Goal: Information Seeking & Learning: Check status

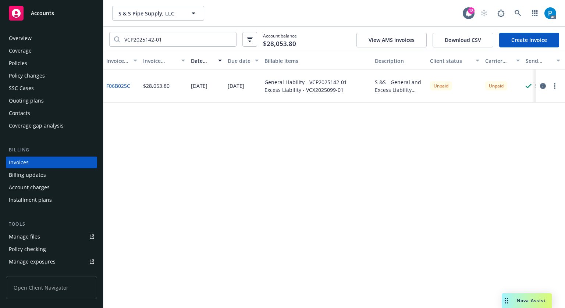
drag, startPoint x: 0, startPoint y: 0, endPoint x: 48, endPoint y: 12, distance: 49.3
click at [47, 12] on span "Accounts" at bounding box center [42, 13] width 23 height 6
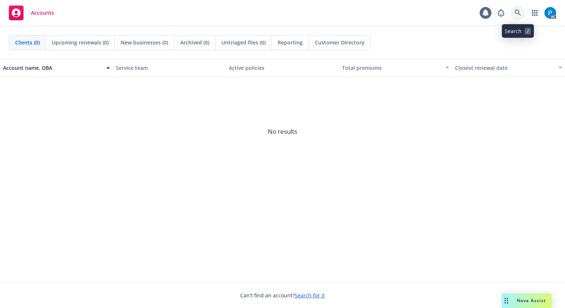
click at [516, 14] on icon at bounding box center [518, 13] width 6 height 6
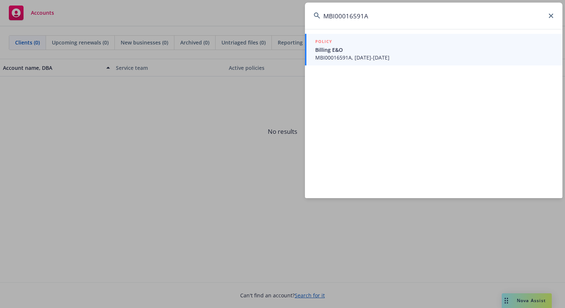
type input "MBI00016591A"
click at [377, 44] on div "POLICY" at bounding box center [434, 42] width 238 height 8
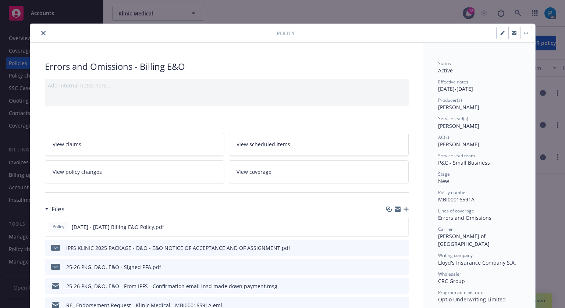
click at [39, 35] on button "close" at bounding box center [43, 33] width 9 height 9
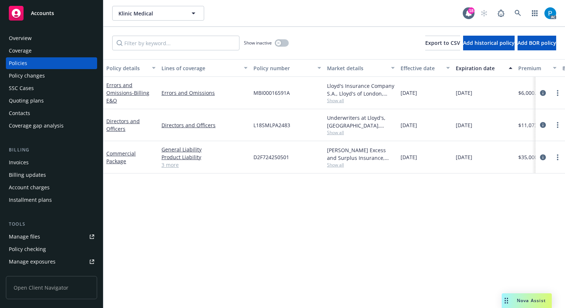
click at [22, 162] on div "Invoices" at bounding box center [19, 163] width 20 height 12
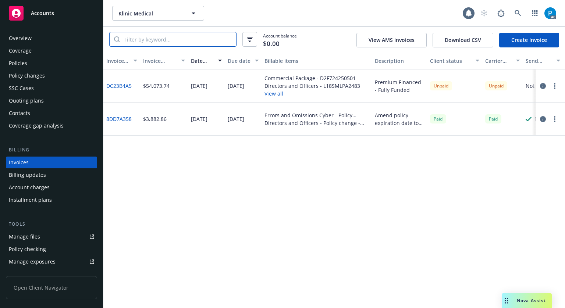
click at [166, 41] on input "search" at bounding box center [178, 39] width 116 height 14
paste input "MBI00016591A"
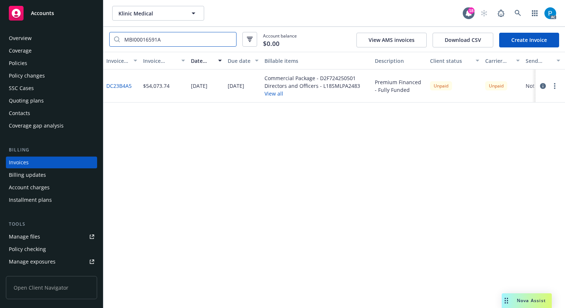
type input "MBI00016591A"
click at [543, 85] on icon "button" at bounding box center [543, 86] width 6 height 6
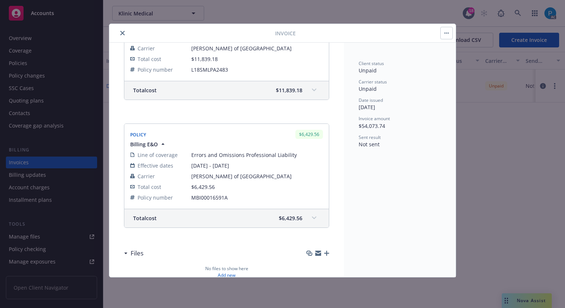
scroll to position [327, 0]
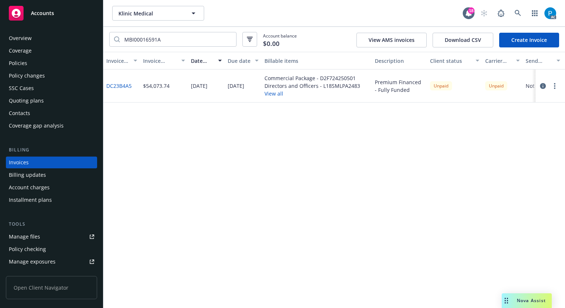
click at [50, 9] on div "Accounts" at bounding box center [51, 13] width 85 height 15
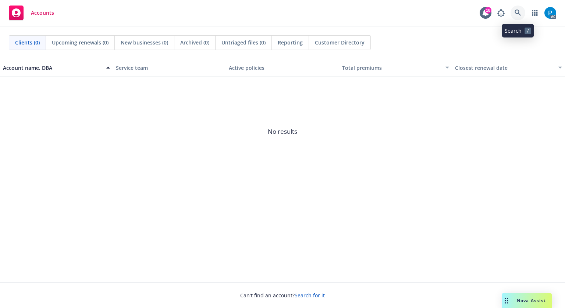
click at [519, 13] on icon at bounding box center [518, 13] width 7 height 7
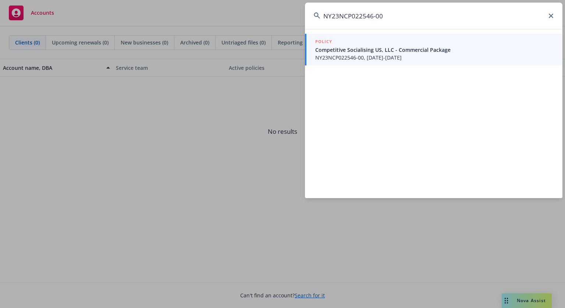
type input "NY23NCP022546-00"
click at [370, 51] on span "Competitive Socialising US, LLC - Commercial Package" at bounding box center [434, 50] width 238 height 8
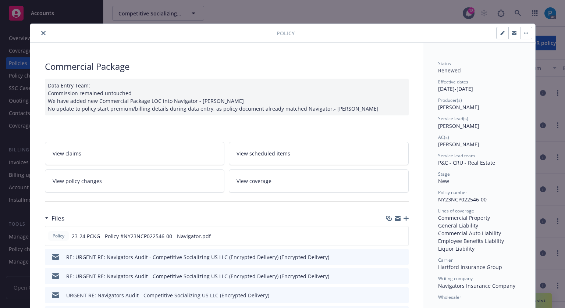
click at [42, 29] on button "close" at bounding box center [43, 33] width 9 height 9
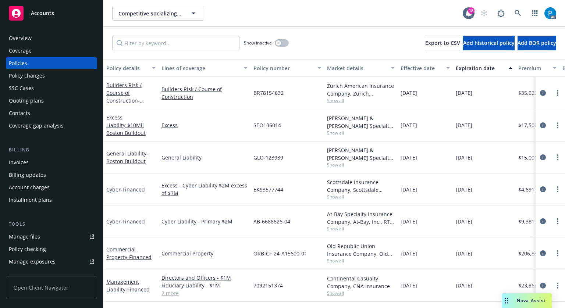
click at [34, 158] on div "Invoices" at bounding box center [51, 163] width 85 height 12
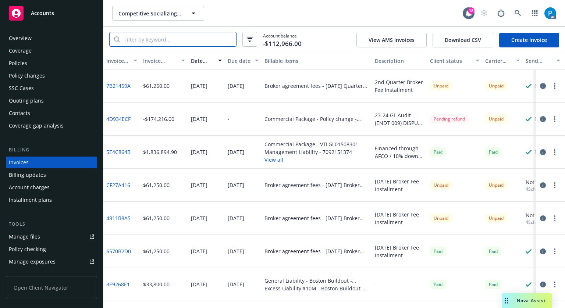
click at [187, 38] on input "search" at bounding box center [178, 39] width 116 height 14
paste input "NY23NCP022546-00"
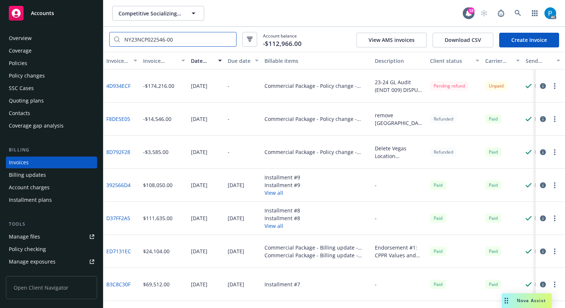
type input "NY23NCP022546-00"
click at [58, 12] on div "Accounts" at bounding box center [51, 13] width 85 height 15
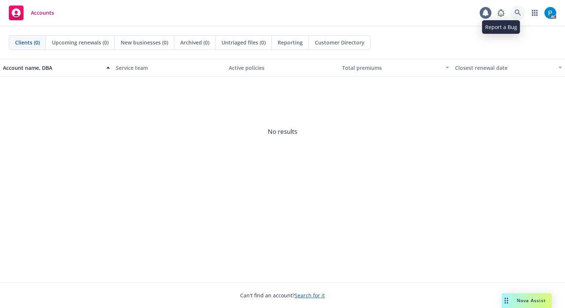
click at [515, 11] on icon at bounding box center [518, 13] width 6 height 6
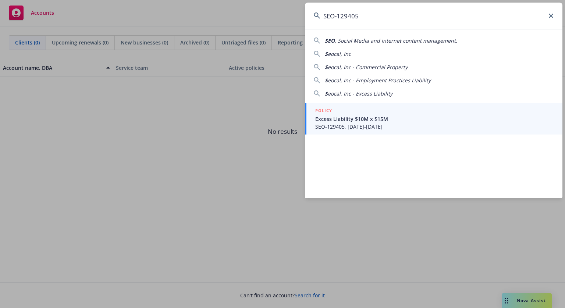
type input "SEO-129405"
click at [373, 119] on span "Excess Liability $10M x $15M" at bounding box center [434, 119] width 238 height 8
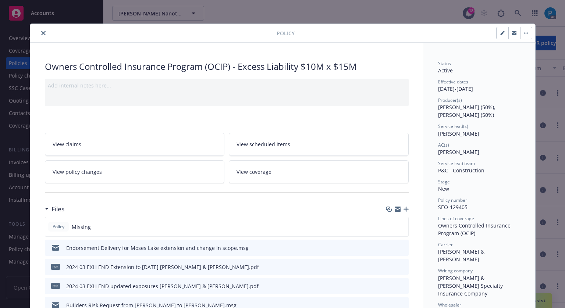
click at [41, 33] on icon "close" at bounding box center [43, 33] width 4 height 4
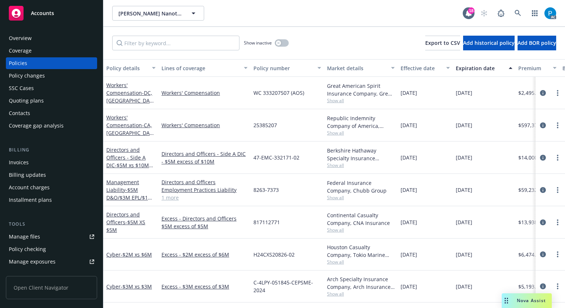
click at [30, 164] on div "Invoices" at bounding box center [51, 163] width 85 height 12
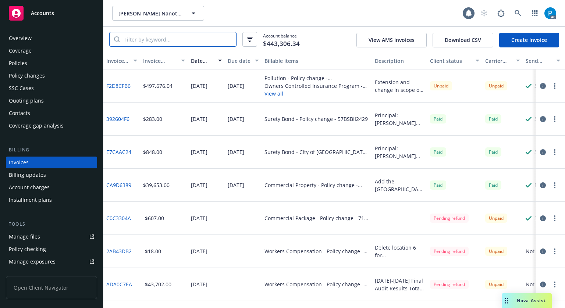
click at [188, 38] on input "search" at bounding box center [178, 39] width 116 height 14
paste input "SEO-129405"
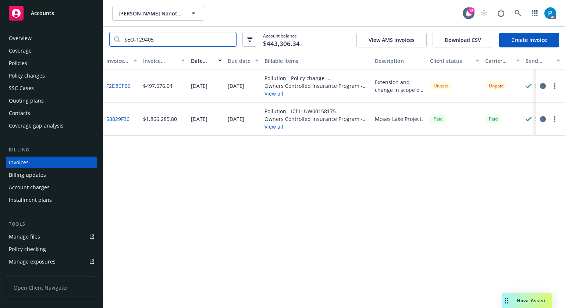
type input "SEO-129405"
click at [33, 11] on span "Accounts" at bounding box center [42, 13] width 23 height 6
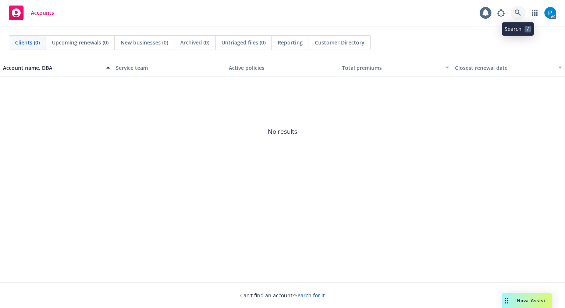
click at [521, 8] on link at bounding box center [518, 13] width 15 height 15
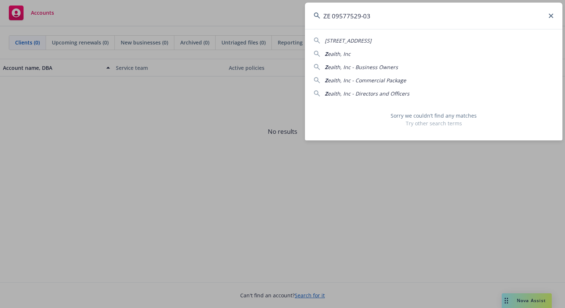
click at [336, 15] on input "ZE 09577529-03" at bounding box center [434, 16] width 258 height 26
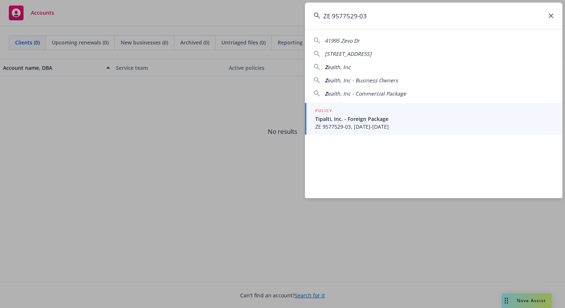
type input "ZE 9577529-03"
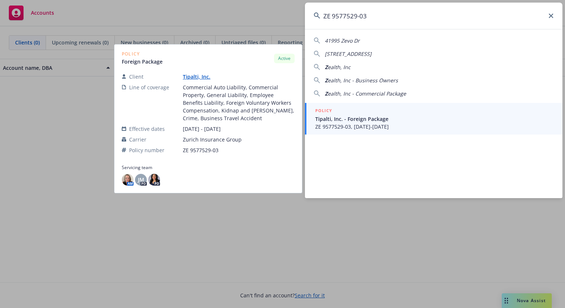
click at [352, 131] on link "POLICY Tipalti, Inc. - Foreign Package ZE 9577529-03, [DATE]-[DATE]" at bounding box center [434, 119] width 258 height 32
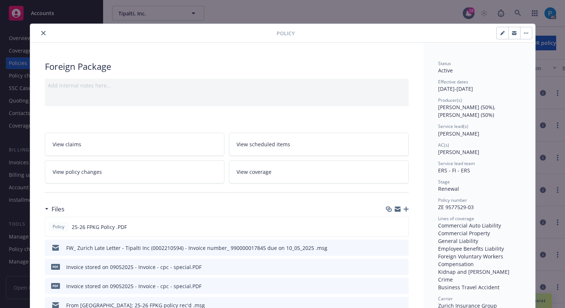
click at [41, 33] on icon "close" at bounding box center [43, 33] width 4 height 4
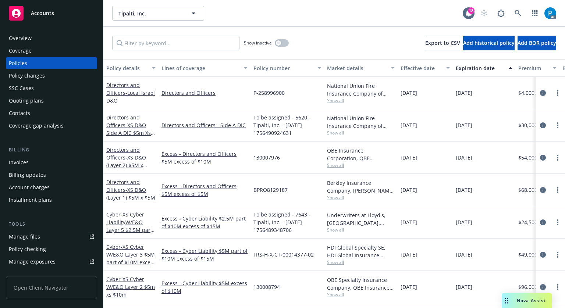
click at [24, 160] on div "Invoices" at bounding box center [19, 163] width 20 height 12
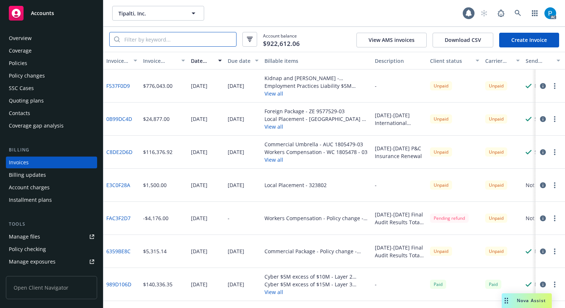
click at [171, 38] on input "search" at bounding box center [178, 39] width 116 height 14
paste input "ZE 9577529-03"
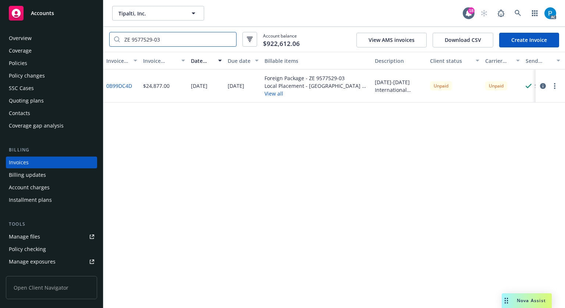
type input "ZE 9577529-03"
click at [64, 14] on div "Accounts" at bounding box center [51, 13] width 85 height 15
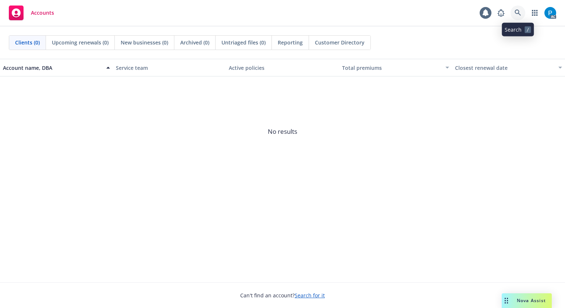
click at [520, 15] on icon at bounding box center [518, 13] width 7 height 7
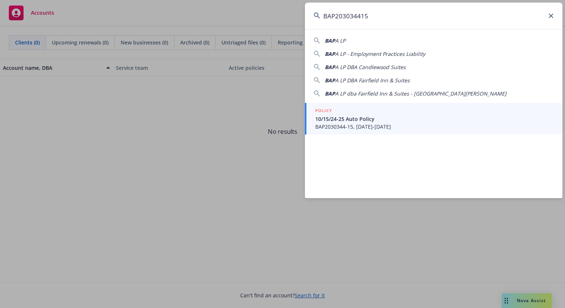
type input "BAP203034415"
click at [373, 113] on div "POLICY" at bounding box center [434, 111] width 238 height 8
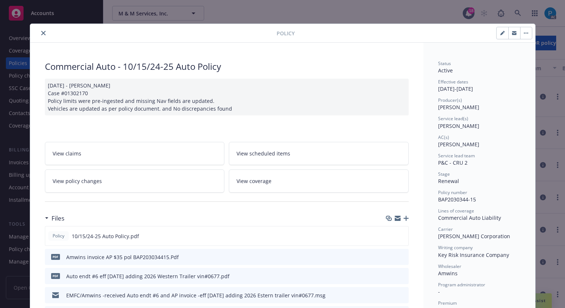
click at [41, 32] on icon "close" at bounding box center [43, 33] width 4 height 4
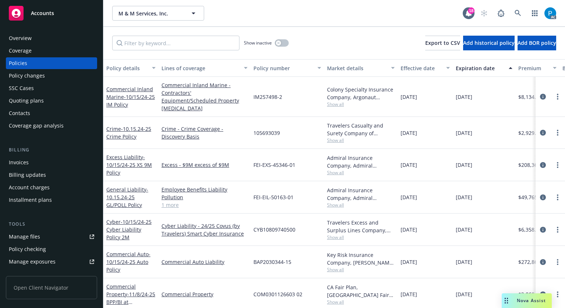
click at [22, 167] on div "Invoices" at bounding box center [19, 163] width 20 height 12
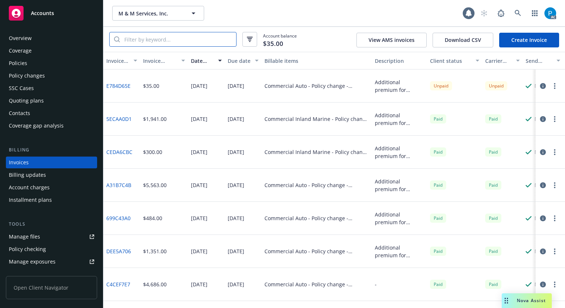
click at [158, 39] on input "search" at bounding box center [178, 39] width 116 height 14
paste input "BAP203034415"
type input "BAP203034415"
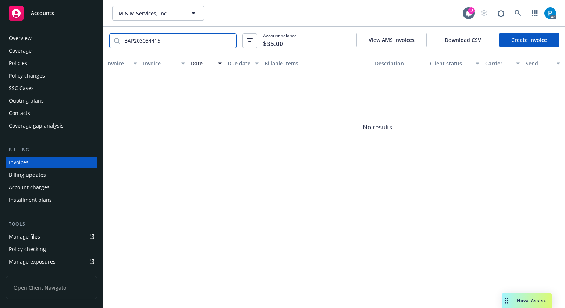
click at [230, 42] on input "BAP203034415" at bounding box center [178, 41] width 116 height 14
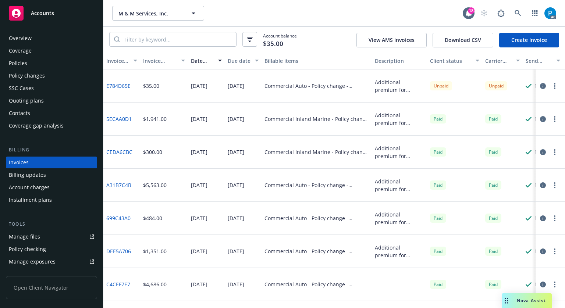
drag, startPoint x: 60, startPoint y: 19, endPoint x: 78, endPoint y: 24, distance: 18.2
click at [60, 19] on div "Accounts" at bounding box center [51, 13] width 85 height 15
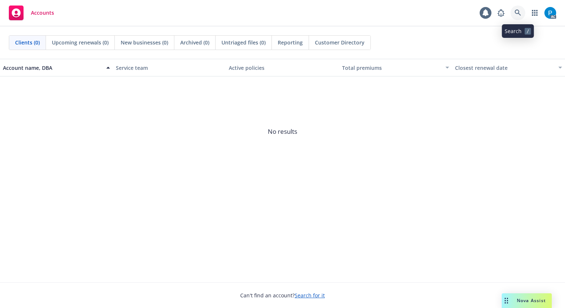
click at [518, 11] on icon at bounding box center [518, 13] width 7 height 7
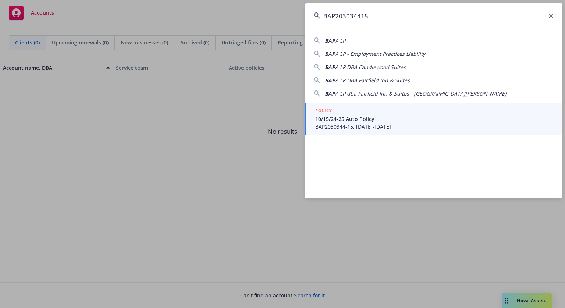
type input "BAP203034415"
click at [352, 132] on link "POLICY 10/15/24-25 Auto Policy BAP2030344-15, [DATE]-[DATE]" at bounding box center [434, 119] width 258 height 32
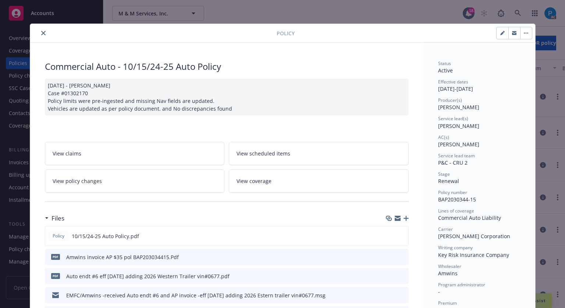
click at [39, 33] on button "close" at bounding box center [43, 33] width 9 height 9
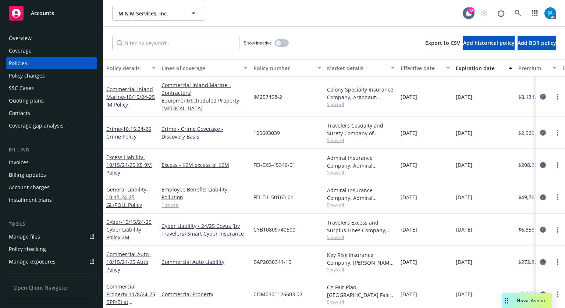
drag, startPoint x: 59, startPoint y: 20, endPoint x: 63, endPoint y: 18, distance: 4.3
click at [59, 20] on div "Accounts" at bounding box center [51, 13] width 85 height 15
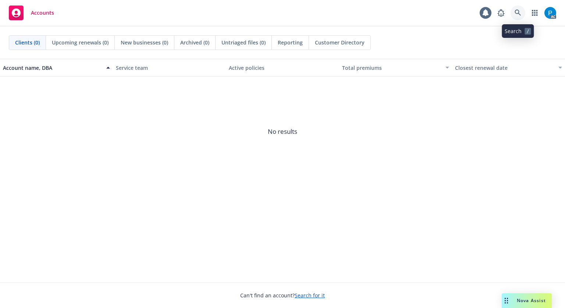
click at [518, 8] on link at bounding box center [518, 13] width 15 height 15
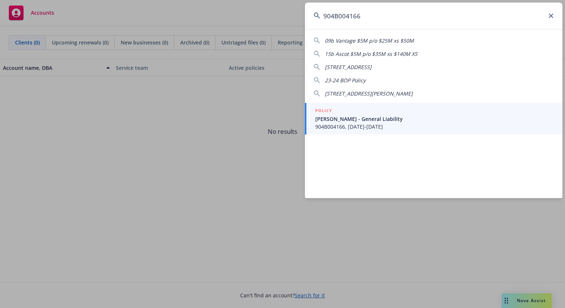
type input "904B004166"
click at [387, 114] on div "POLICY" at bounding box center [434, 111] width 238 height 8
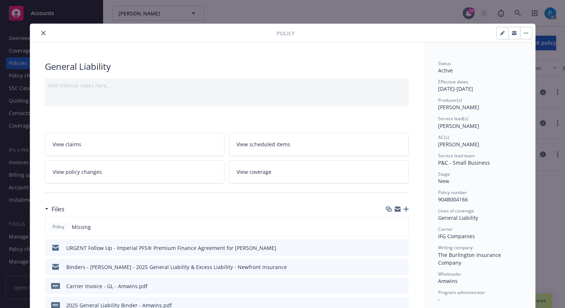
click at [41, 34] on icon "close" at bounding box center [43, 33] width 4 height 4
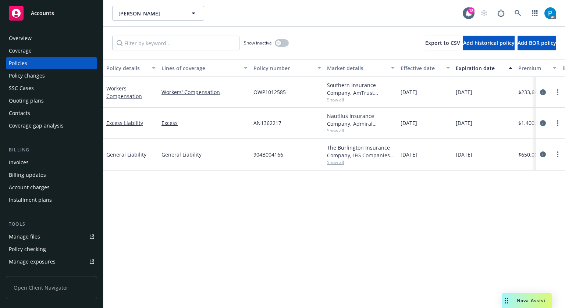
click at [41, 164] on div "Invoices" at bounding box center [51, 163] width 85 height 12
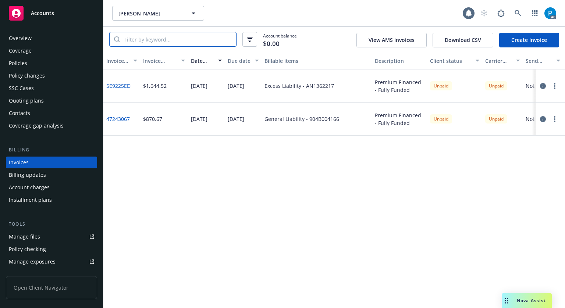
click at [159, 41] on input "search" at bounding box center [178, 39] width 116 height 14
paste input "904B004166"
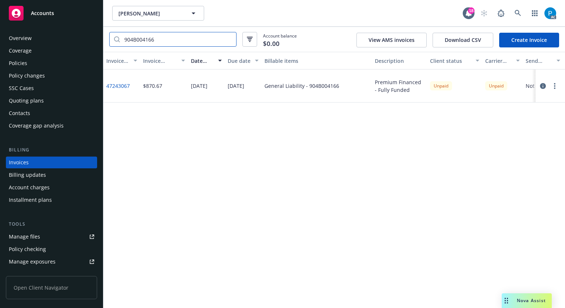
type input "904B004166"
click at [36, 66] on div "Policies" at bounding box center [51, 63] width 85 height 12
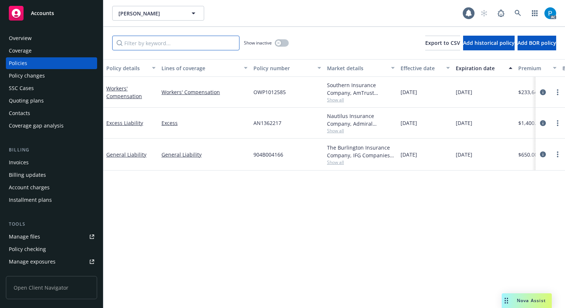
click at [148, 49] on input "Filter by keyword..." at bounding box center [175, 43] width 127 height 15
paste input "AN1362217"
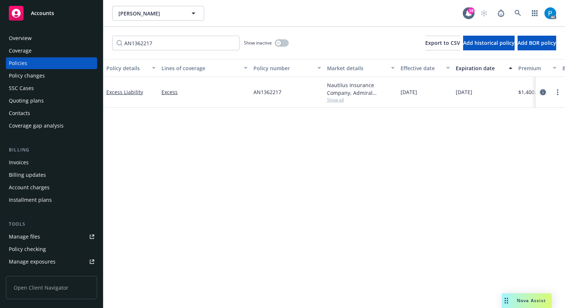
click at [540, 92] on icon "circleInformation" at bounding box center [543, 92] width 6 height 6
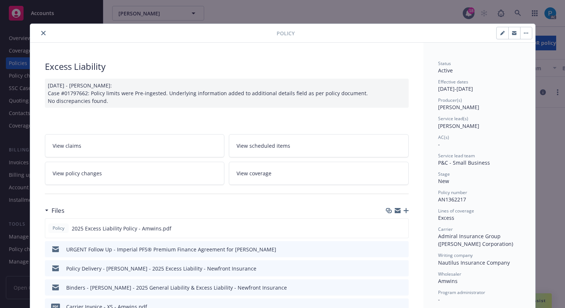
click at [41, 32] on icon "close" at bounding box center [43, 33] width 4 height 4
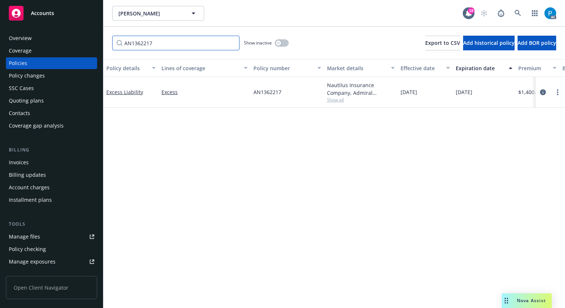
click at [178, 37] on input "AN1362217" at bounding box center [175, 43] width 127 height 15
paste input "904B004166"
type input "904B004166"
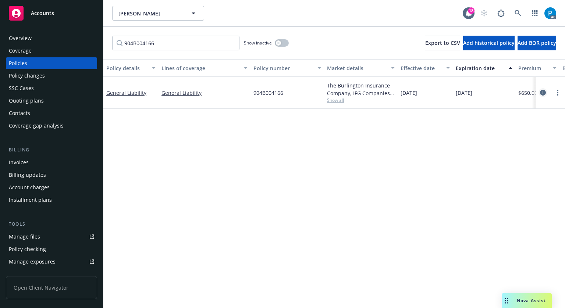
click at [540, 92] on icon "circleInformation" at bounding box center [543, 93] width 6 height 6
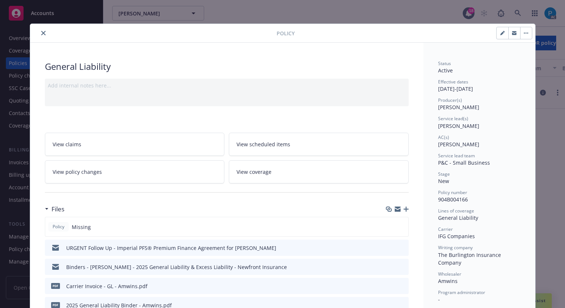
scroll to position [22, 0]
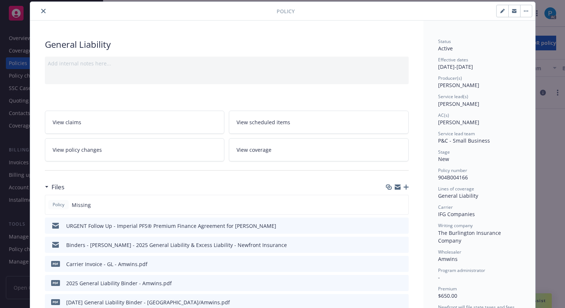
click at [39, 13] on button "close" at bounding box center [43, 11] width 9 height 9
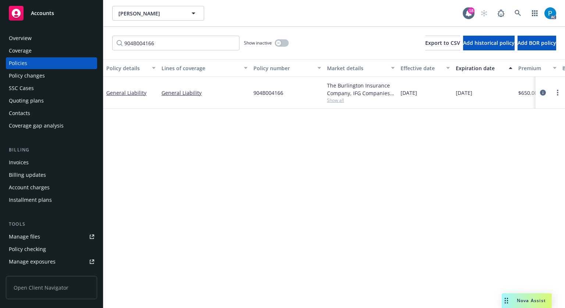
click at [39, 13] on span "Accounts" at bounding box center [42, 13] width 23 height 6
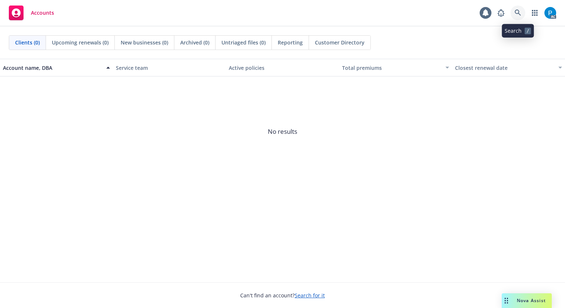
click at [520, 8] on link at bounding box center [518, 13] width 15 height 15
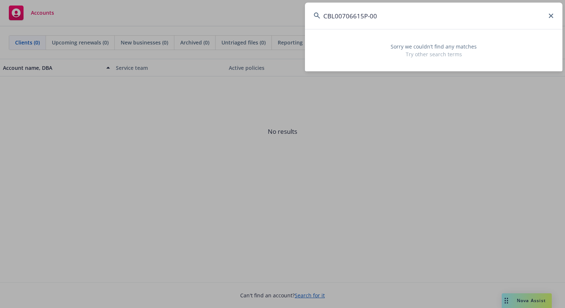
click at [387, 12] on input "CBL00706615P-00" at bounding box center [434, 16] width 258 height 26
paste input "DZ Ag Services"
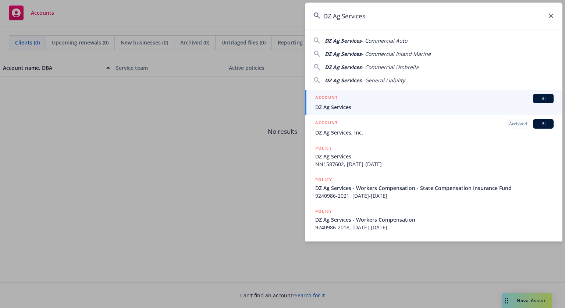
type input "DZ Ag Services"
click at [353, 102] on div "ACCOUNT BI" at bounding box center [434, 99] width 238 height 10
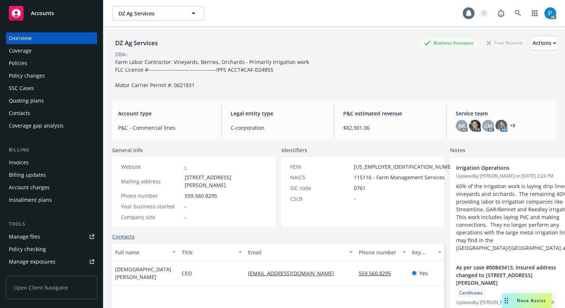
click at [33, 158] on div "Invoices" at bounding box center [51, 163] width 85 height 12
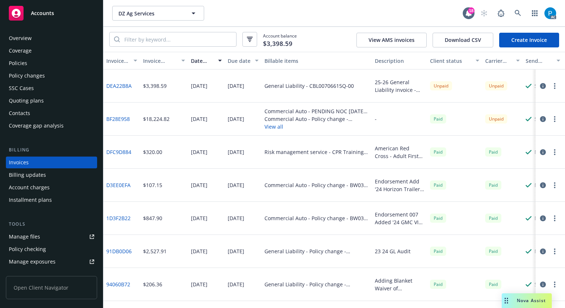
click at [540, 117] on icon "button" at bounding box center [543, 119] width 6 height 6
click at [540, 86] on icon "button" at bounding box center [543, 86] width 6 height 6
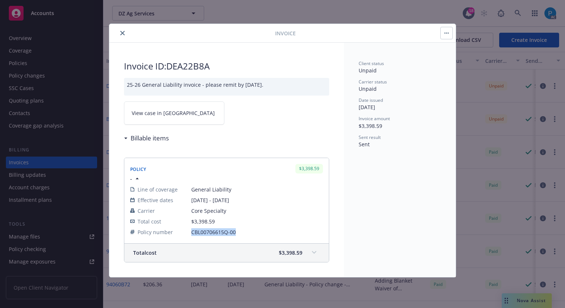
drag, startPoint x: 237, startPoint y: 231, endPoint x: 189, endPoint y: 232, distance: 47.8
click at [189, 232] on tr "Policy number CBL00706615Q-00" at bounding box center [226, 232] width 193 height 11
copy tr "CBL00706615Q-00"
click at [122, 31] on icon "close" at bounding box center [122, 33] width 4 height 4
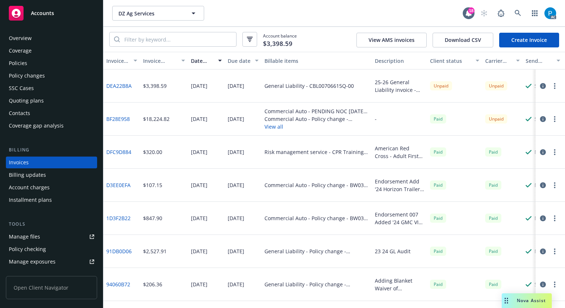
click at [35, 60] on div "Policies" at bounding box center [51, 63] width 85 height 12
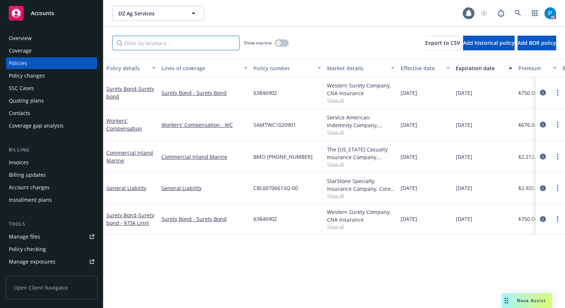
click at [191, 40] on input "Filter by keyword..." at bounding box center [175, 43] width 127 height 15
paste input "CBL00706615Q-00"
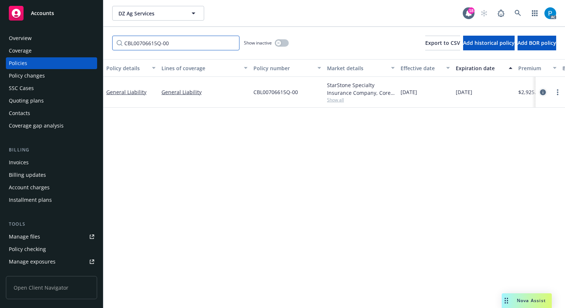
type input "CBL00706615Q-00"
click at [540, 91] on icon "circleInformation" at bounding box center [543, 92] width 6 height 6
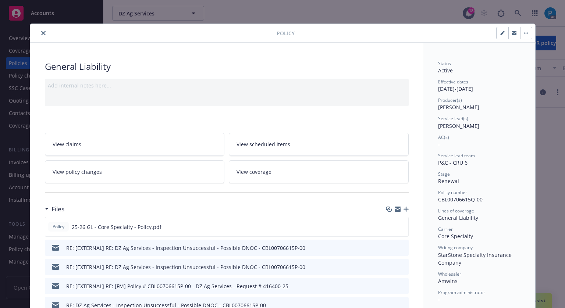
click at [41, 32] on icon "close" at bounding box center [43, 33] width 4 height 4
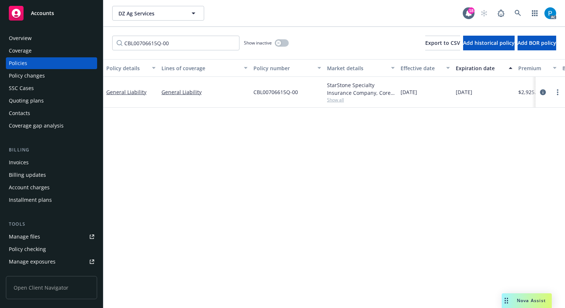
click at [53, 12] on span "Accounts" at bounding box center [42, 13] width 23 height 6
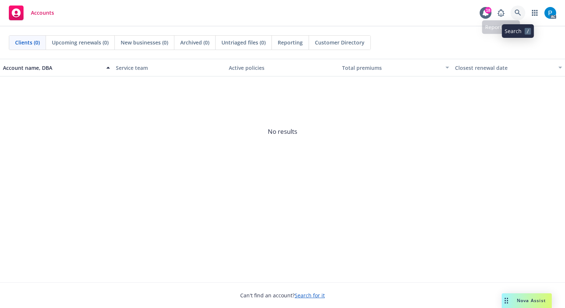
click at [519, 11] on icon at bounding box center [518, 13] width 7 height 7
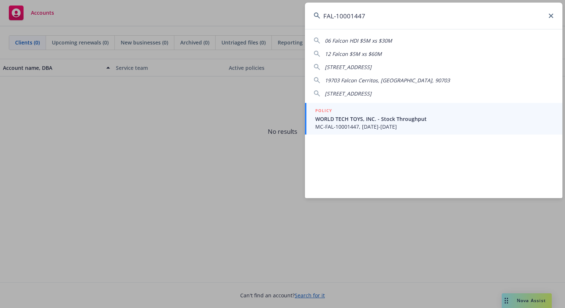
type input "FAL-10001447"
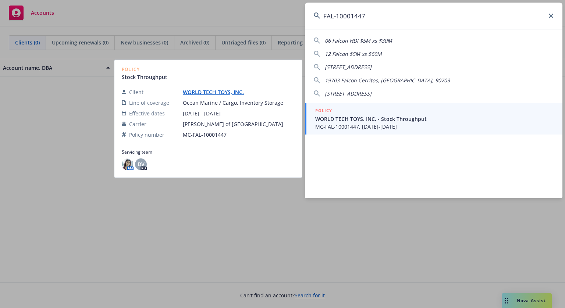
click at [350, 114] on div "POLICY" at bounding box center [434, 111] width 238 height 8
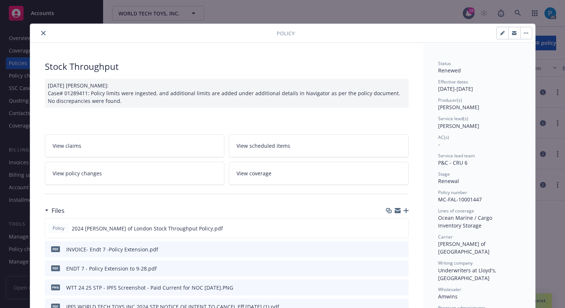
click at [41, 32] on icon "close" at bounding box center [43, 33] width 4 height 4
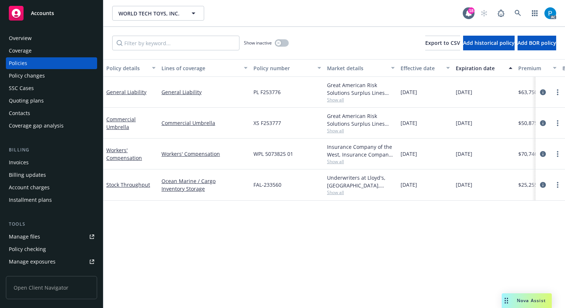
click at [28, 160] on div "Invoices" at bounding box center [51, 163] width 85 height 12
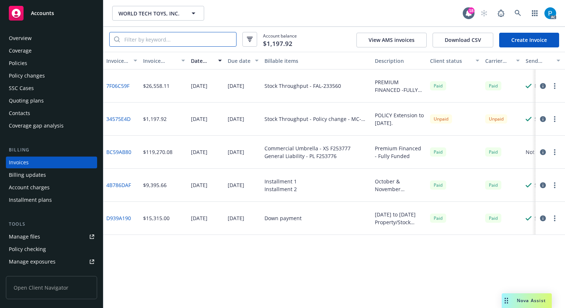
click at [165, 40] on input "search" at bounding box center [178, 39] width 116 height 14
